Goal: Navigation & Orientation: Find specific page/section

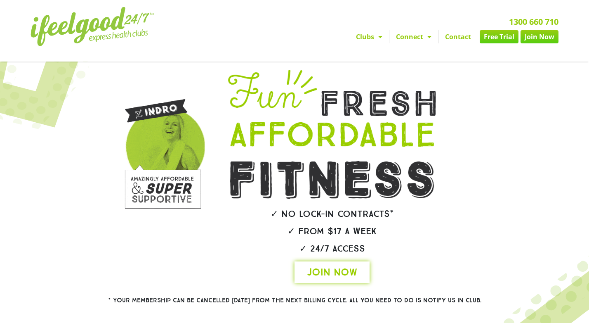
click at [303, 283] on link "JOIN NOW" at bounding box center [332, 271] width 75 height 21
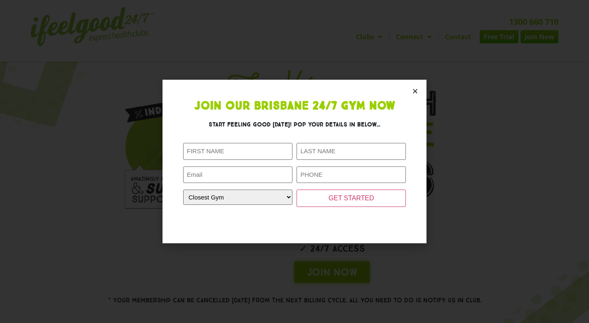
click at [412, 90] on section "Join Our Brisbane 24/7 Gym Now Start feeling good today! Pop your details in be…" at bounding box center [295, 161] width 264 height 163
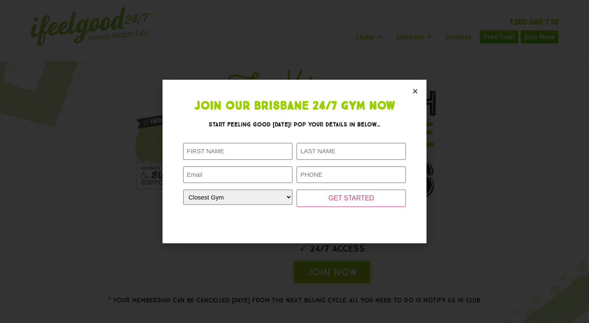
click at [414, 91] on icon "Close" at bounding box center [415, 91] width 6 height 6
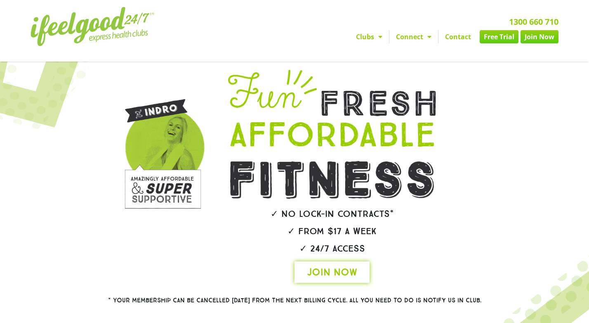
click at [339, 279] on span "JOIN NOW" at bounding box center [332, 271] width 50 height 13
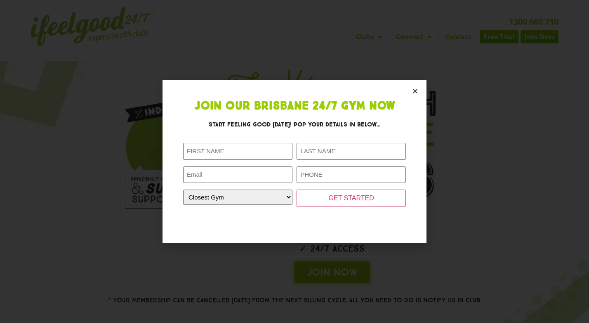
click at [415, 91] on icon "Close" at bounding box center [415, 91] width 6 height 6
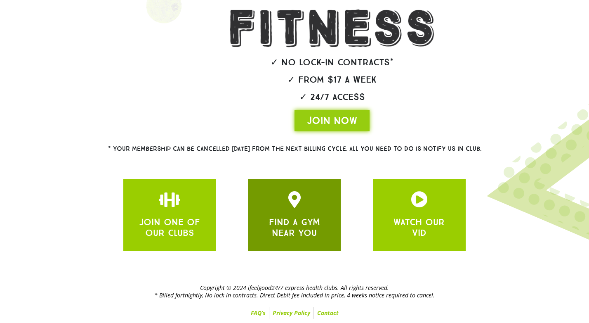
scroll to position [168, 0]
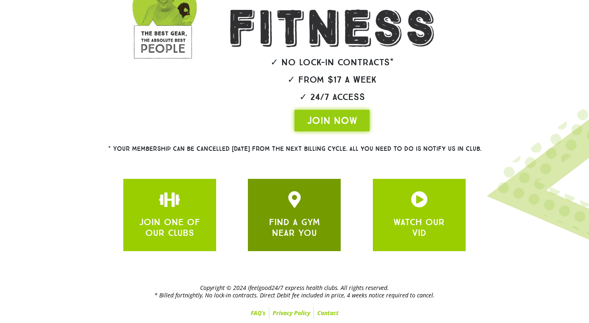
click at [293, 229] on link "FIND A GYM NEAR YOU" at bounding box center [294, 227] width 51 height 22
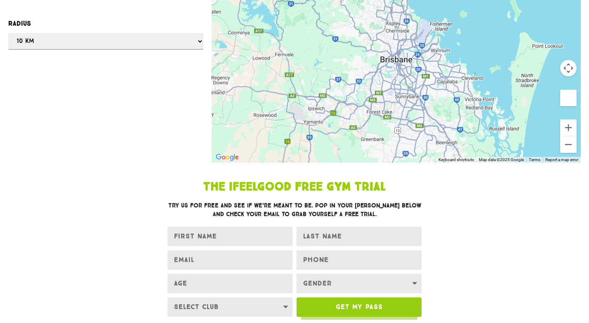
scroll to position [125, 0]
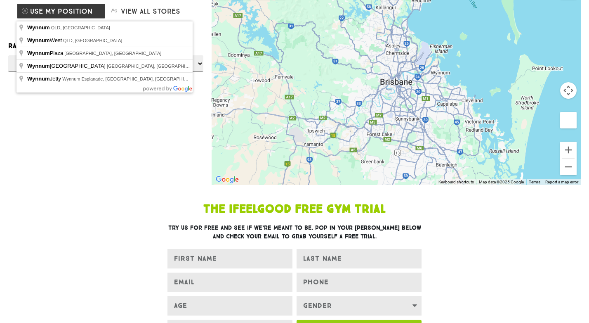
type input "Wynnum QLD, [GEOGRAPHIC_DATA]"
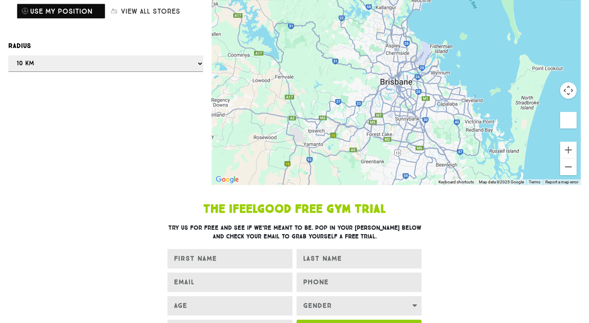
drag, startPoint x: 82, startPoint y: 11, endPoint x: 96, endPoint y: 31, distance: 24.3
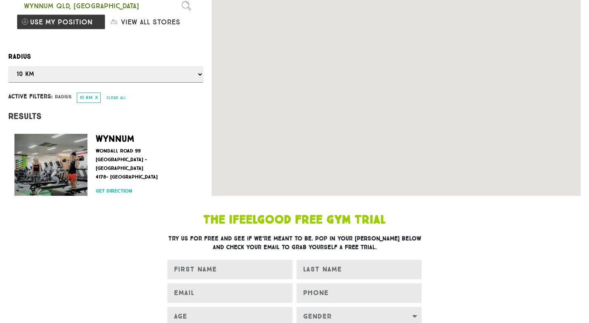
scroll to position [114, 0]
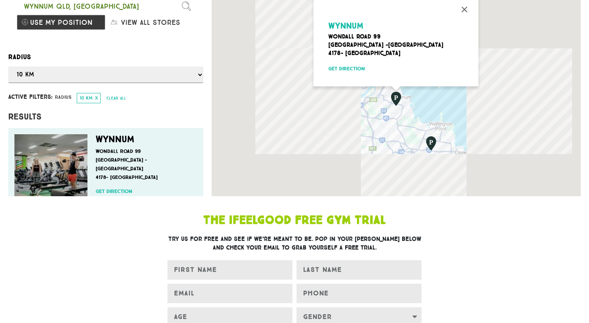
click at [136, 179] on p "[GEOGRAPHIC_DATA] [STREET_ADDRESS]" at bounding box center [144, 164] width 97 height 35
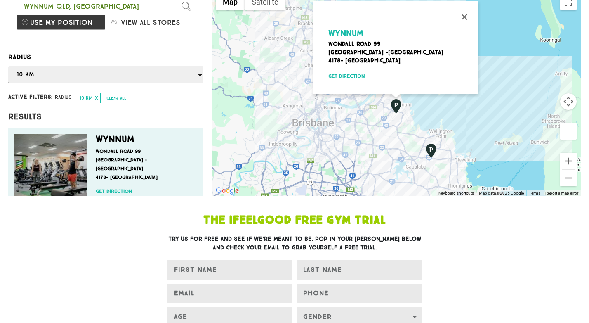
click at [125, 170] on p "[GEOGRAPHIC_DATA] [STREET_ADDRESS]" at bounding box center [144, 164] width 97 height 35
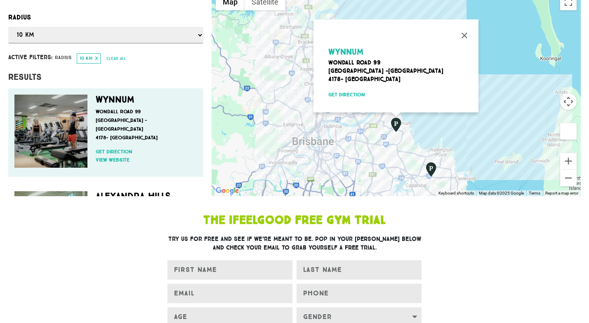
scroll to position [79, 0]
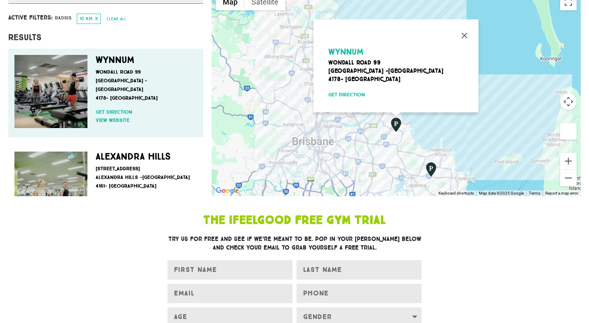
click at [187, 88] on p "[GEOGRAPHIC_DATA] [STREET_ADDRESS]" at bounding box center [144, 85] width 97 height 35
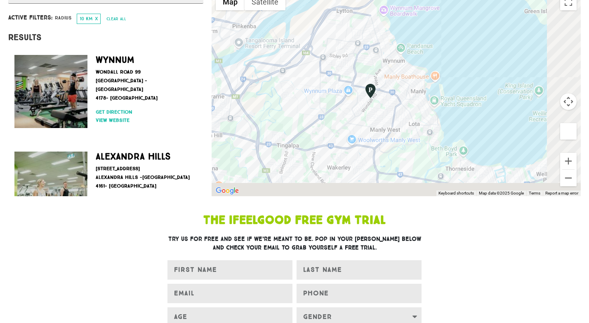
drag, startPoint x: 393, startPoint y: 133, endPoint x: 339, endPoint y: 7, distance: 136.8
click at [339, 7] on div at bounding box center [396, 93] width 369 height 206
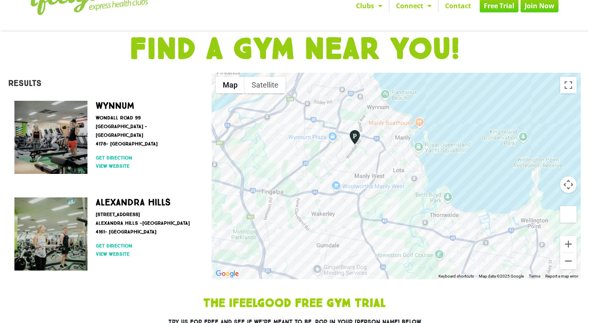
scroll to position [240, 0]
